Goal: Information Seeking & Learning: Check status

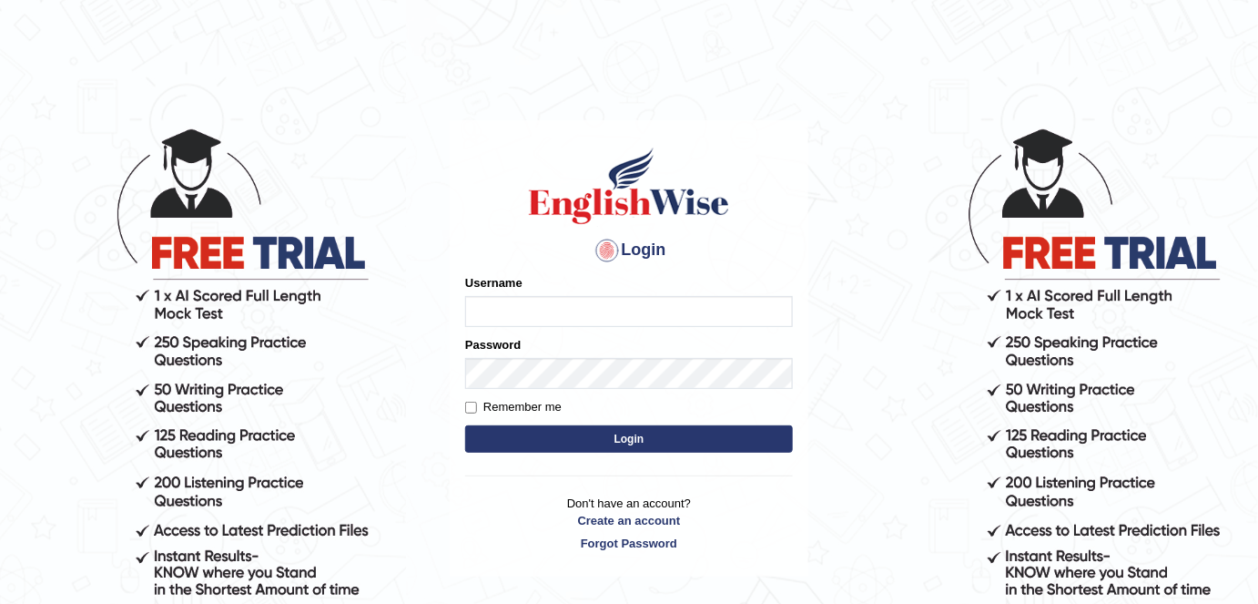
type input "alexa_"
click at [748, 432] on button "Login" at bounding box center [629, 438] width 328 height 27
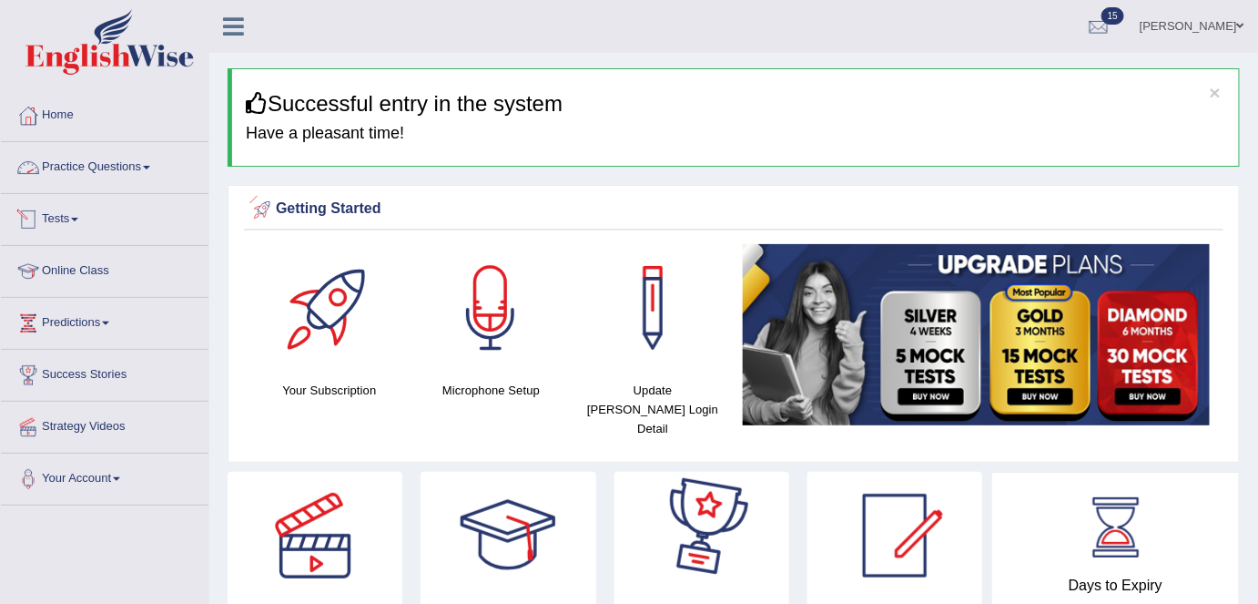
click at [137, 153] on link "Practice Questions" at bounding box center [105, 165] width 208 height 46
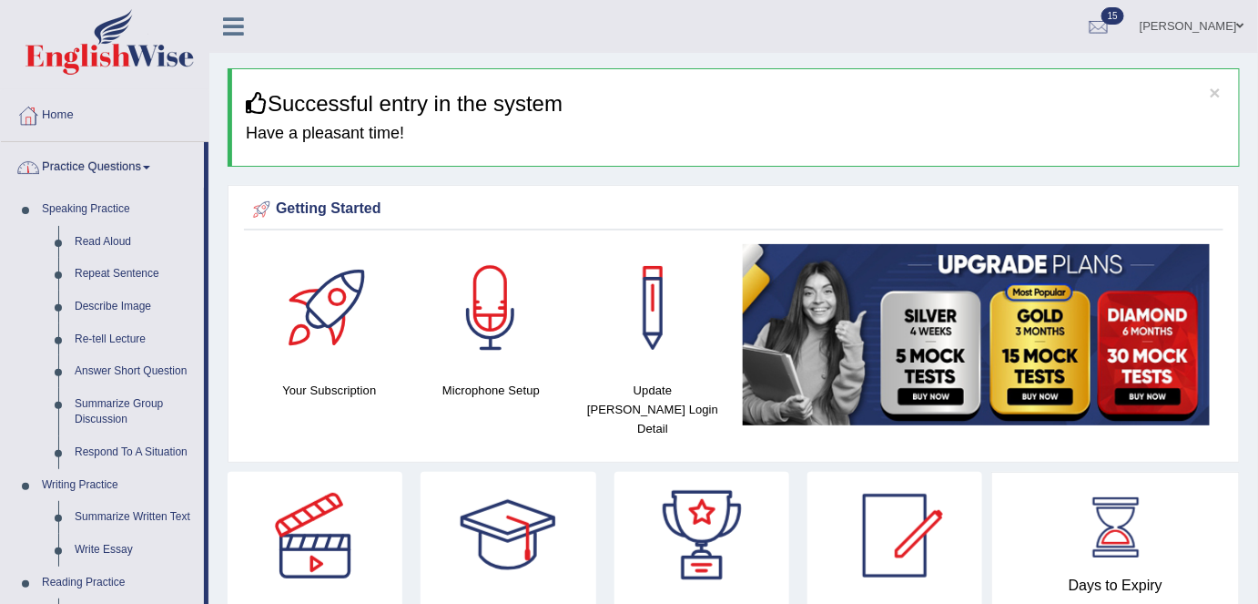
click at [102, 171] on link "Practice Questions" at bounding box center [102, 165] width 203 height 46
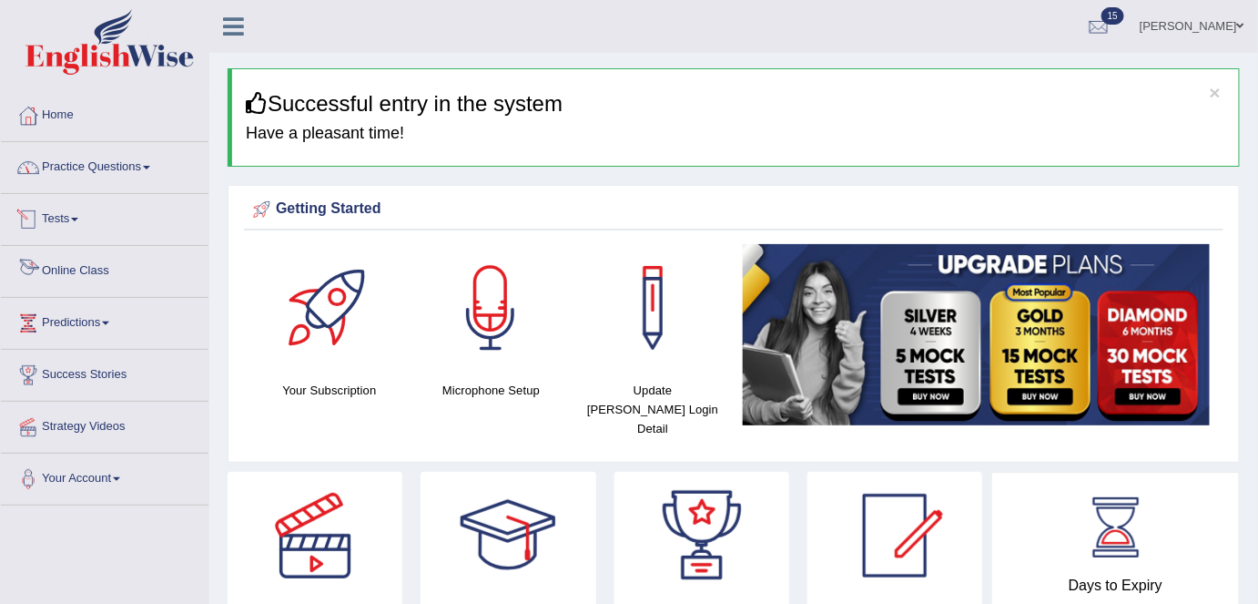
click at [63, 214] on link "Tests" at bounding box center [105, 217] width 208 height 46
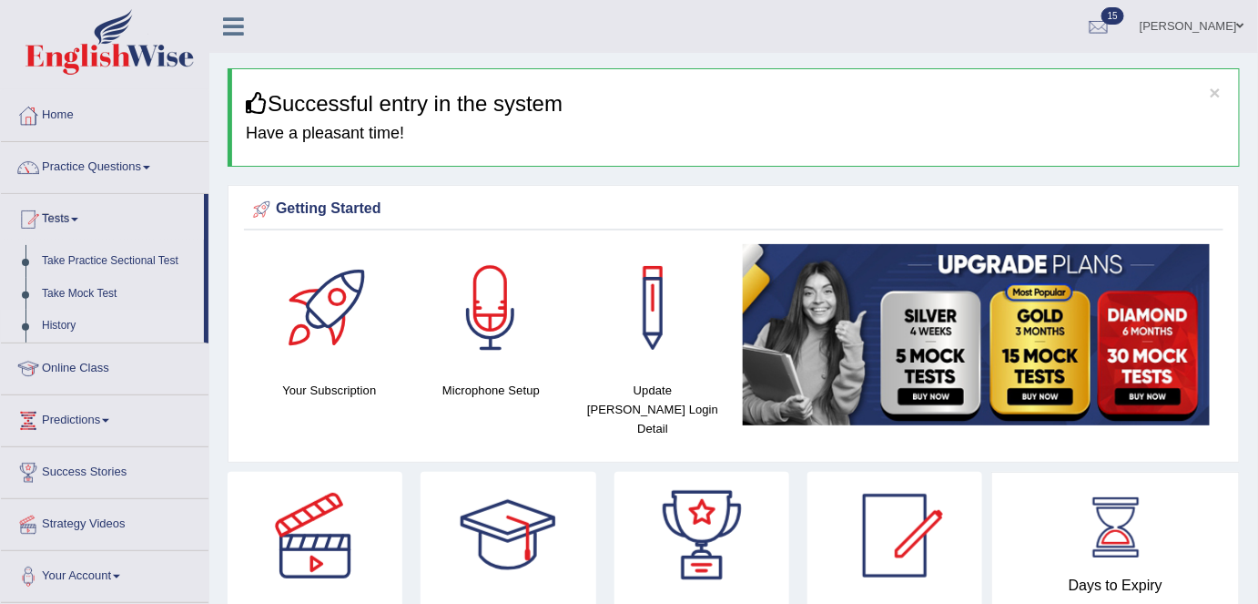
click at [62, 323] on link "History" at bounding box center [119, 326] width 170 height 33
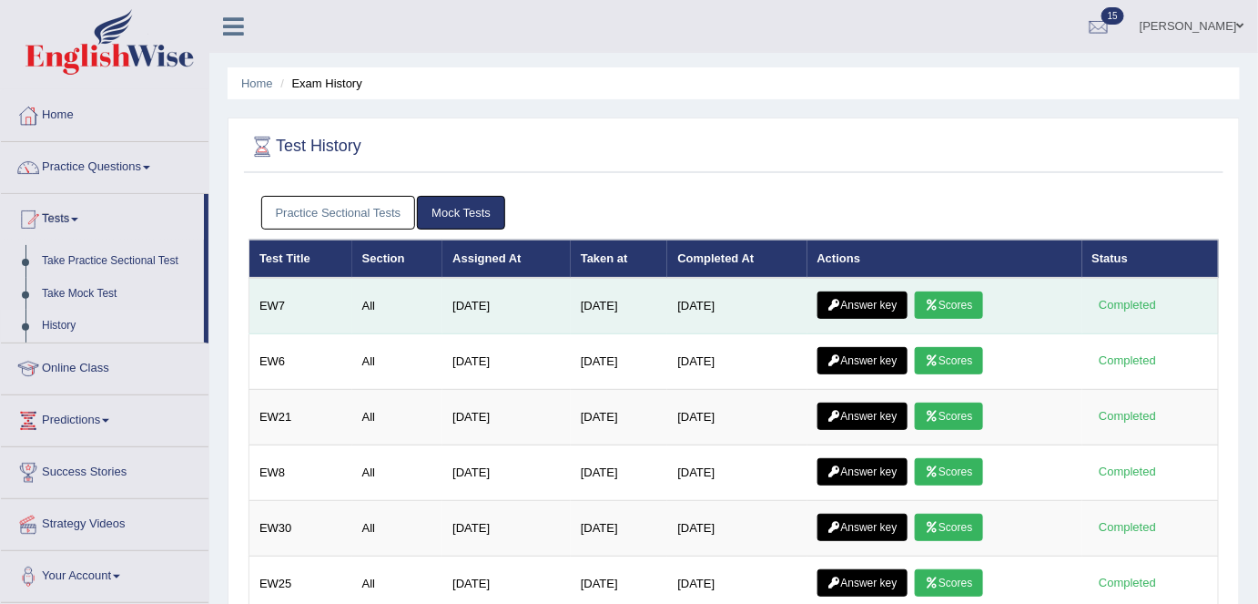
click at [956, 302] on link "Scores" at bounding box center [948, 304] width 67 height 27
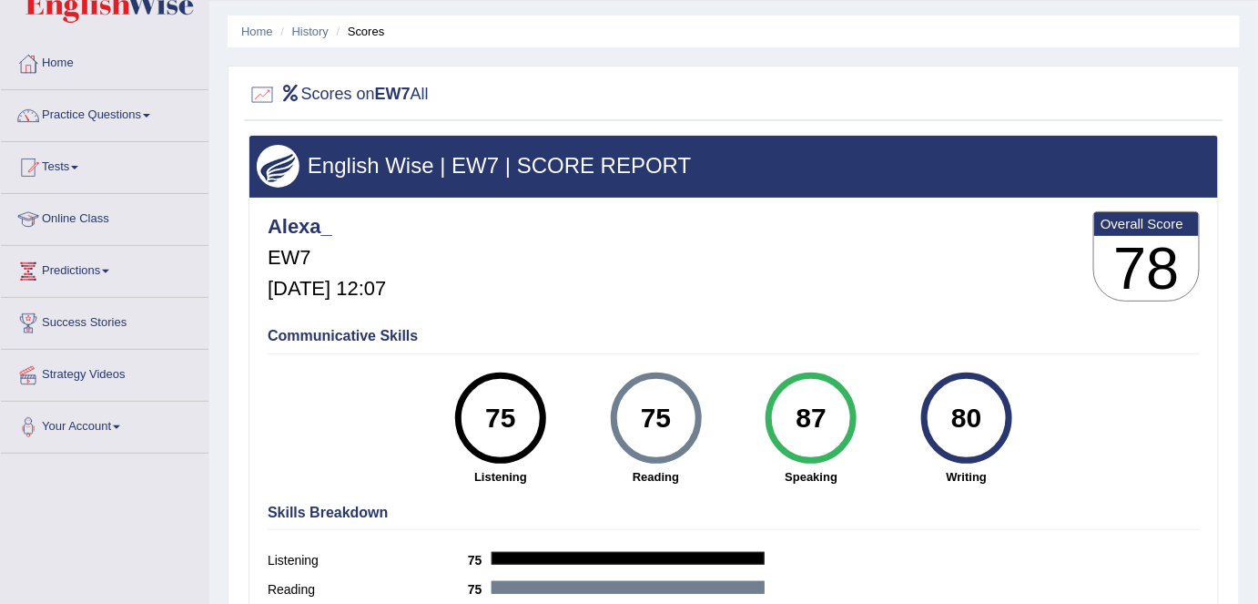
scroll to position [44, 0]
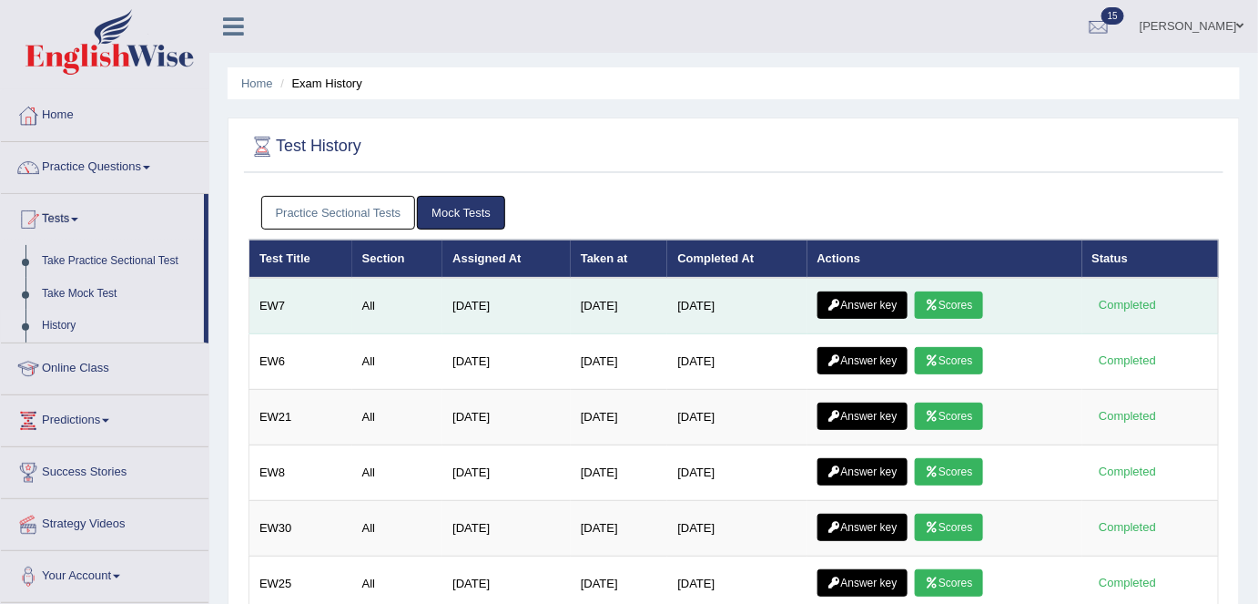
click at [852, 304] on link "Answer key" at bounding box center [863, 304] width 90 height 27
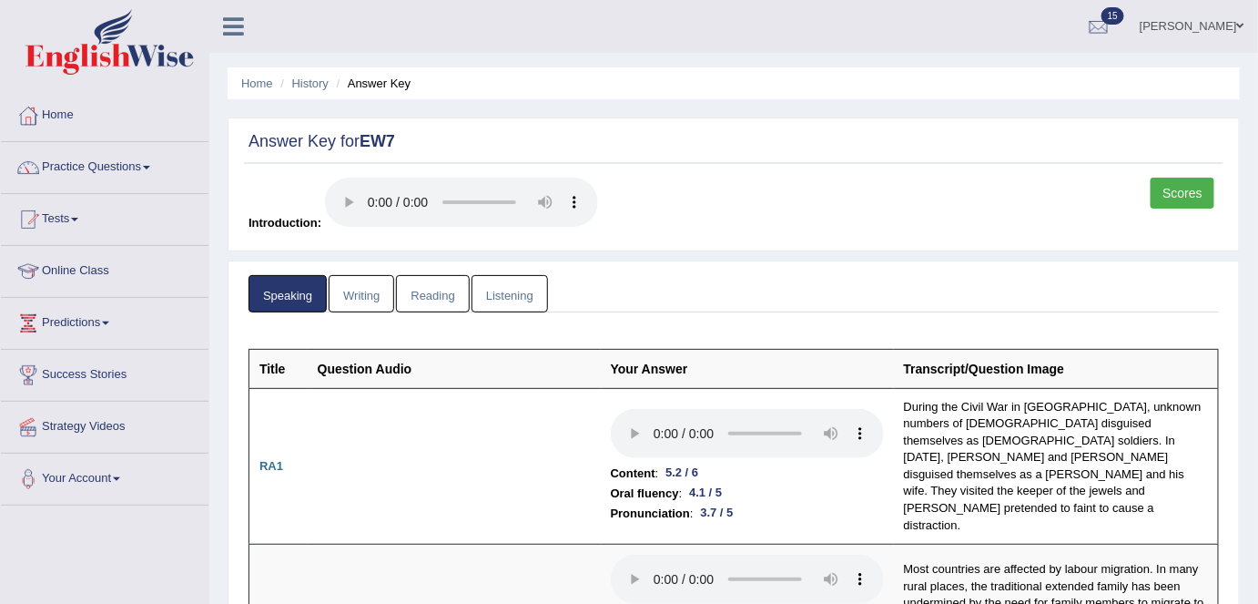
click at [366, 303] on link "Writing" at bounding box center [362, 293] width 66 height 37
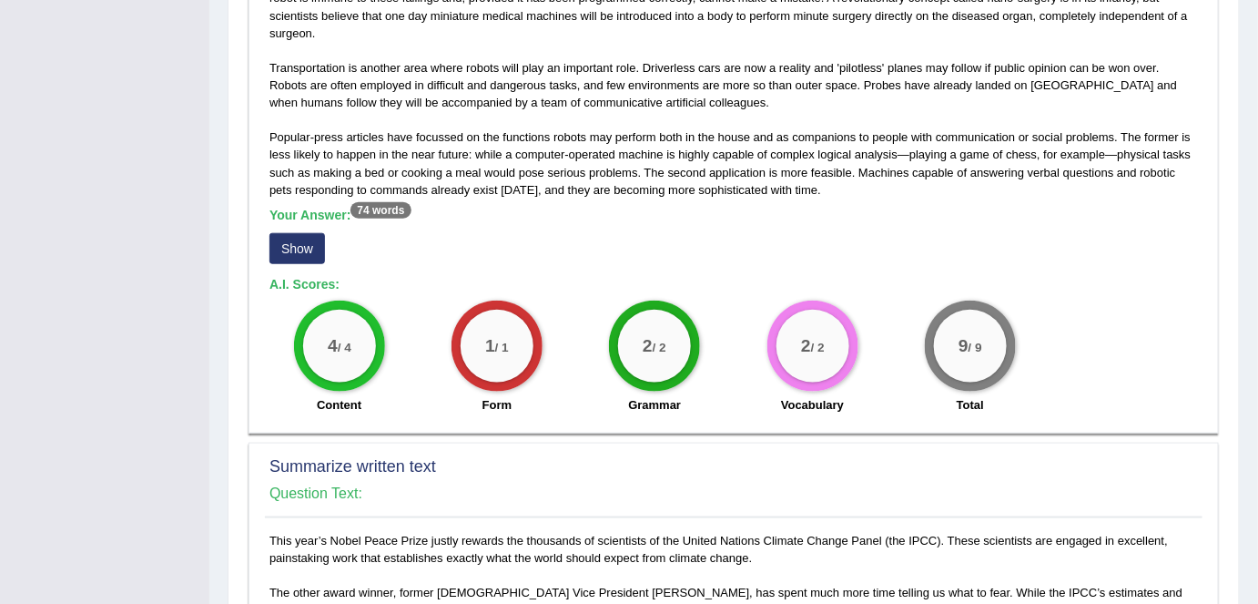
scroll to position [516, 0]
click at [300, 245] on button "Show" at bounding box center [298, 249] width 56 height 31
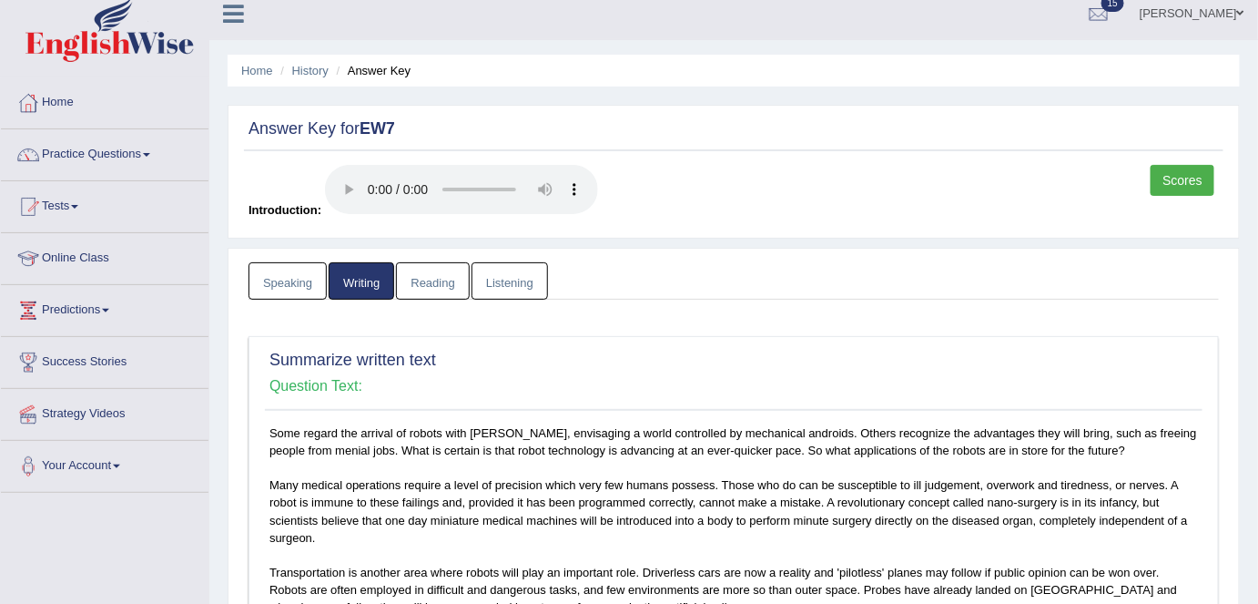
scroll to position [0, 0]
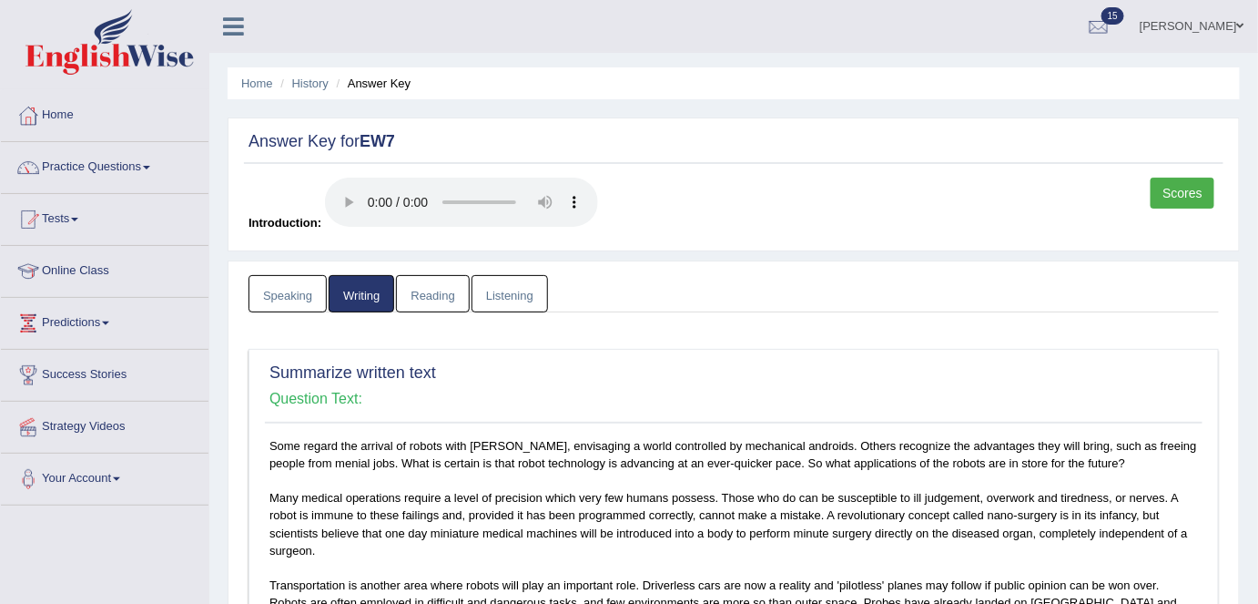
click at [420, 290] on link "Reading" at bounding box center [432, 293] width 73 height 37
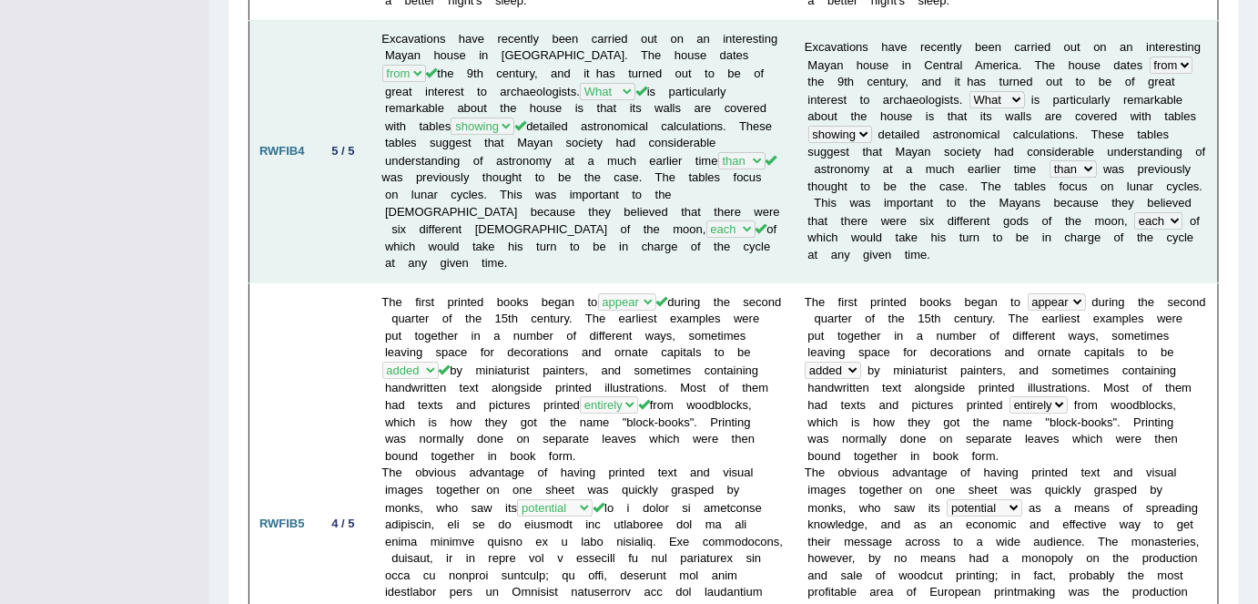
scroll to position [1752, 0]
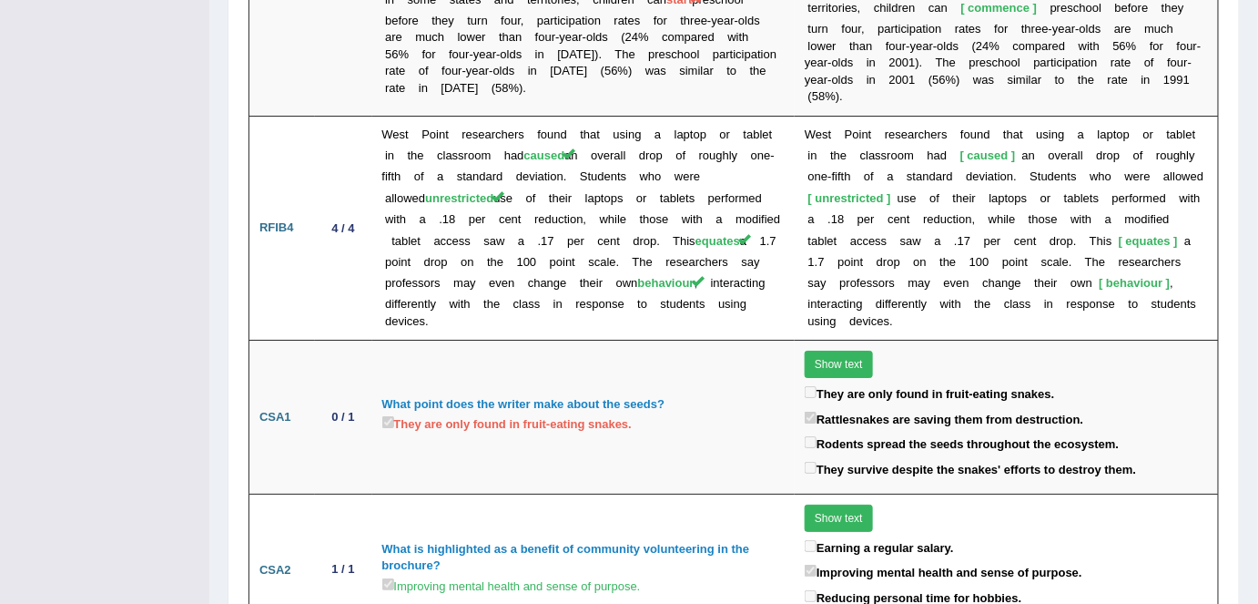
scroll to position [4379, 0]
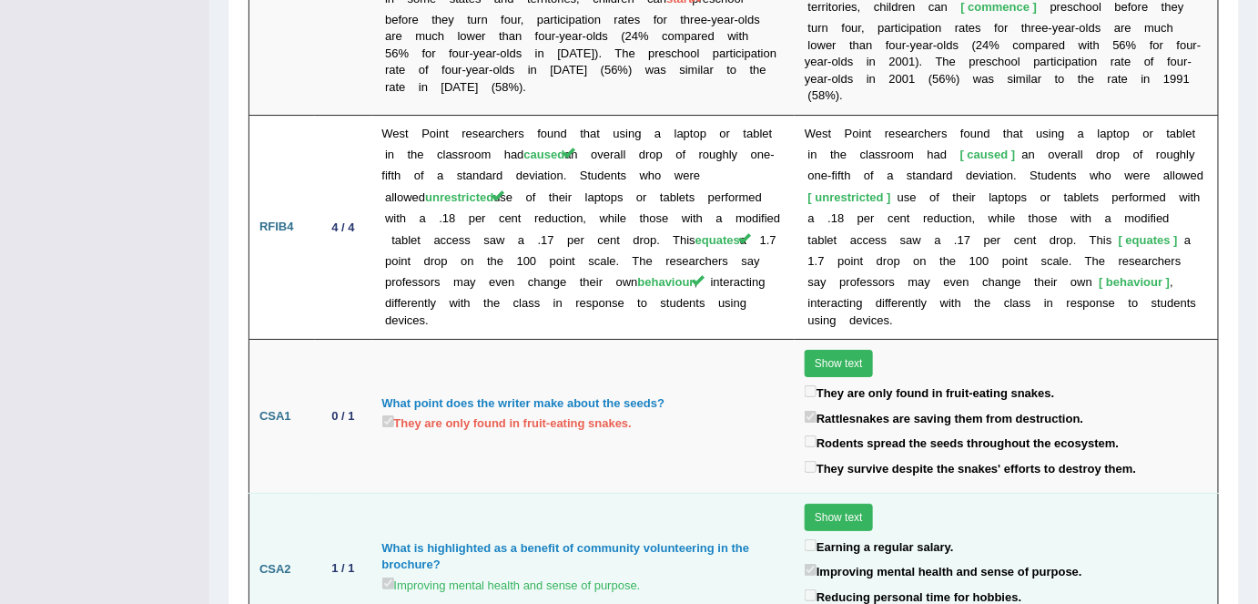
click at [786, 515] on td "What is highlighted as a benefit of community volunteering in the brochure? Imp…" at bounding box center [583, 569] width 423 height 153
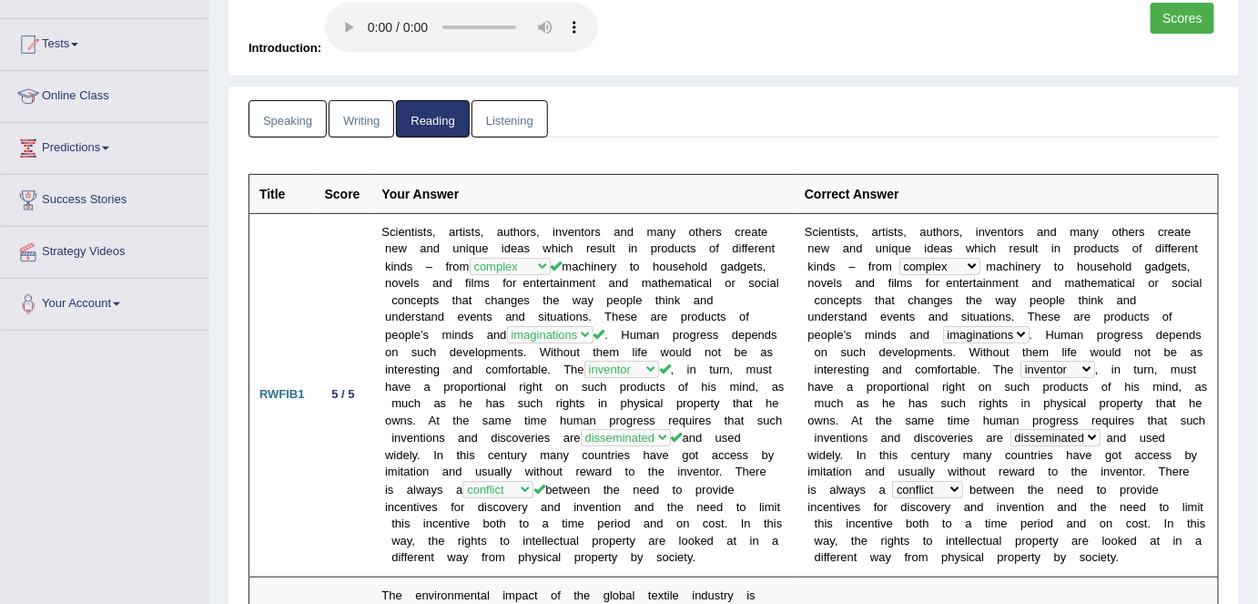
scroll to position [0, 0]
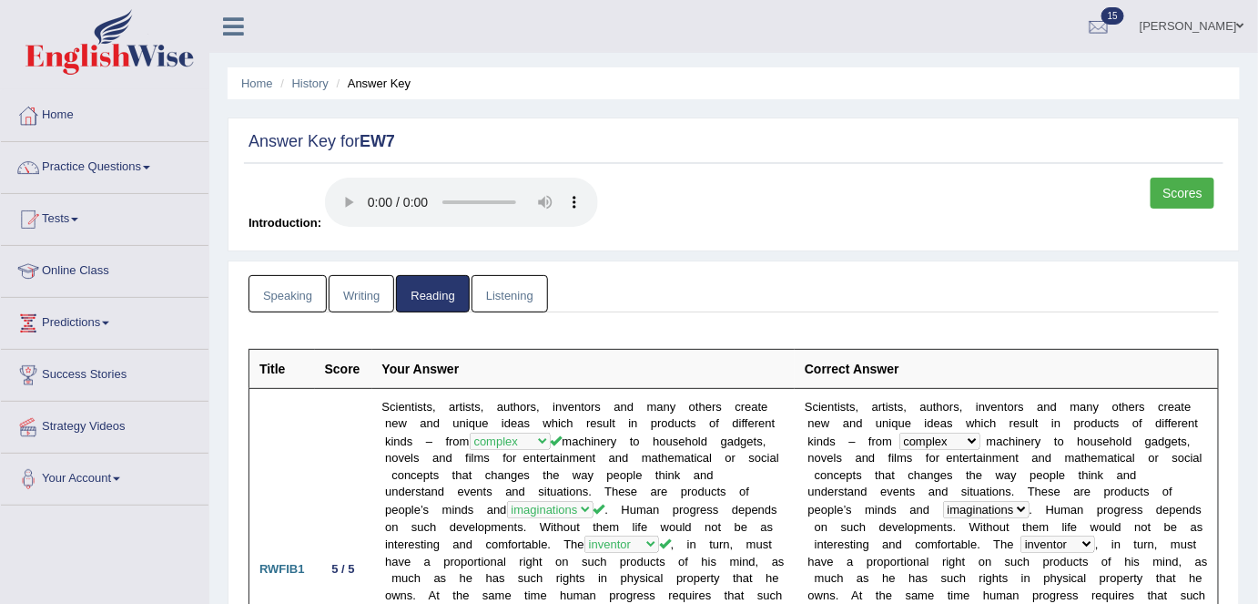
click at [500, 280] on link "Listening" at bounding box center [510, 293] width 76 height 37
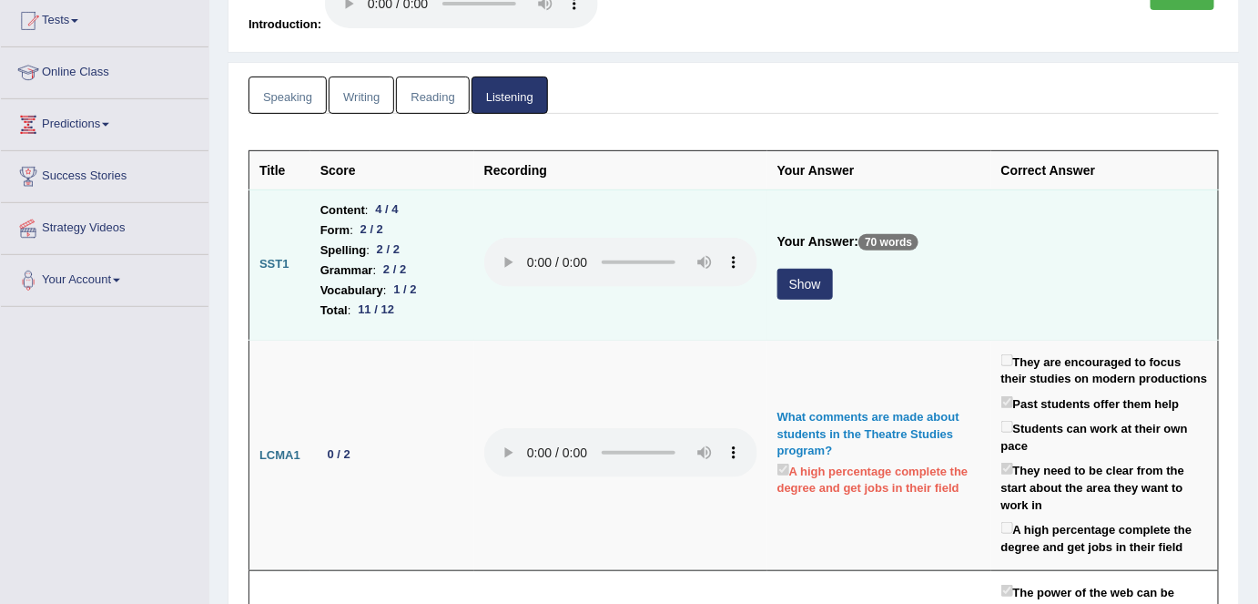
scroll to position [201, 0]
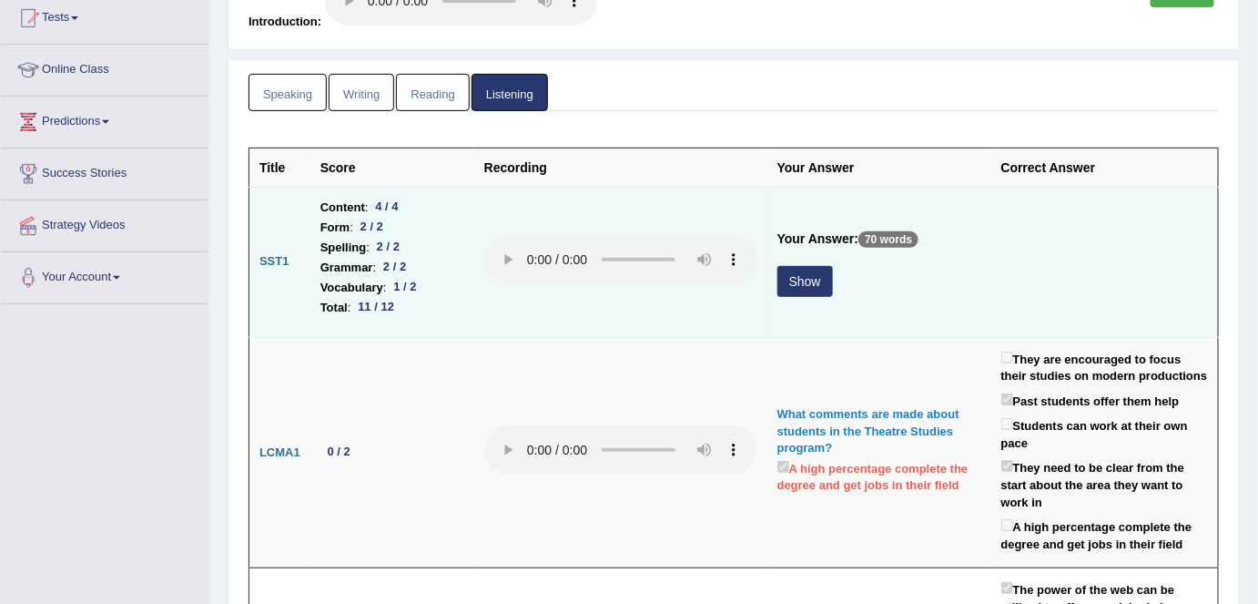
click at [816, 280] on button "Show" at bounding box center [806, 281] width 56 height 31
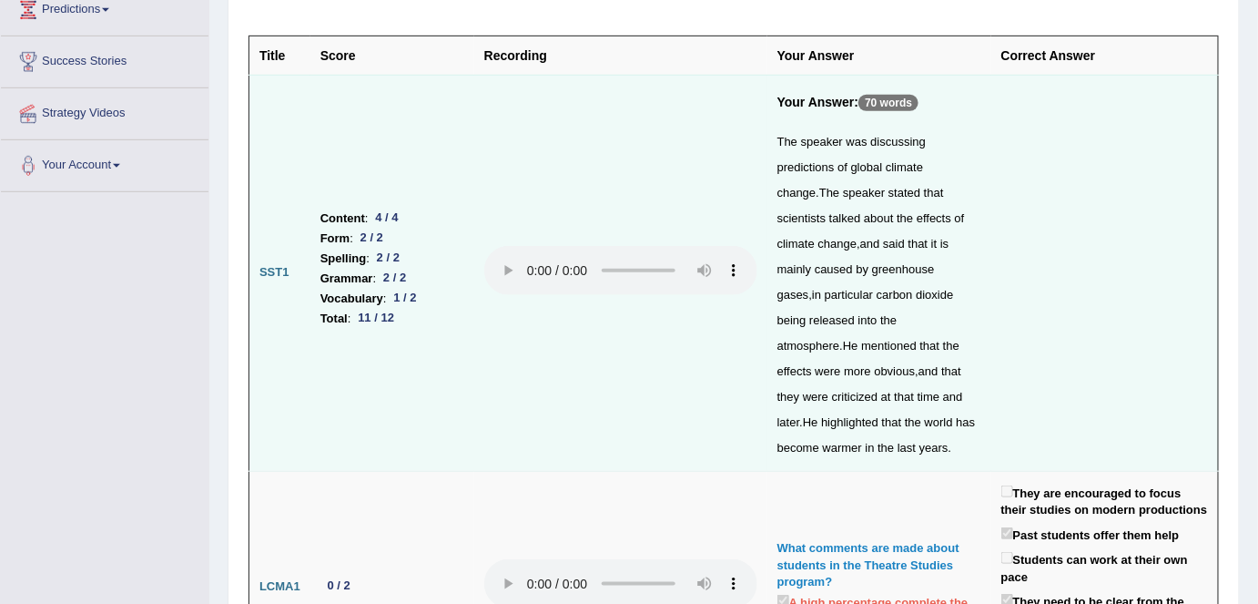
scroll to position [0, 0]
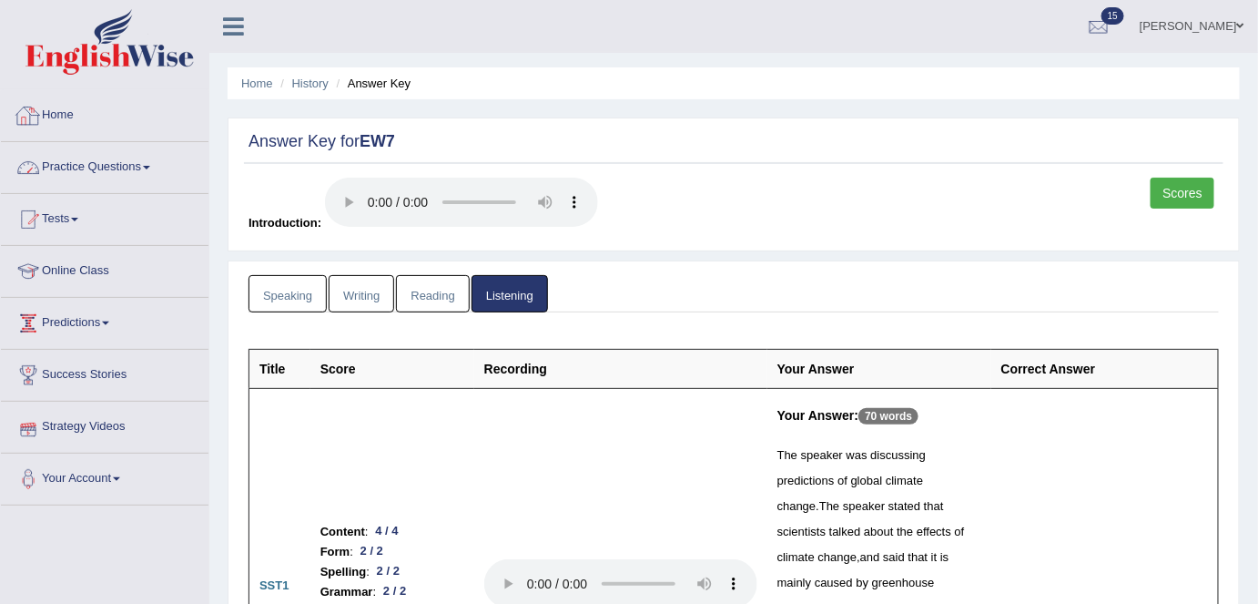
click at [108, 166] on link "Practice Questions" at bounding box center [105, 165] width 208 height 46
